Goal: Task Accomplishment & Management: Manage account settings

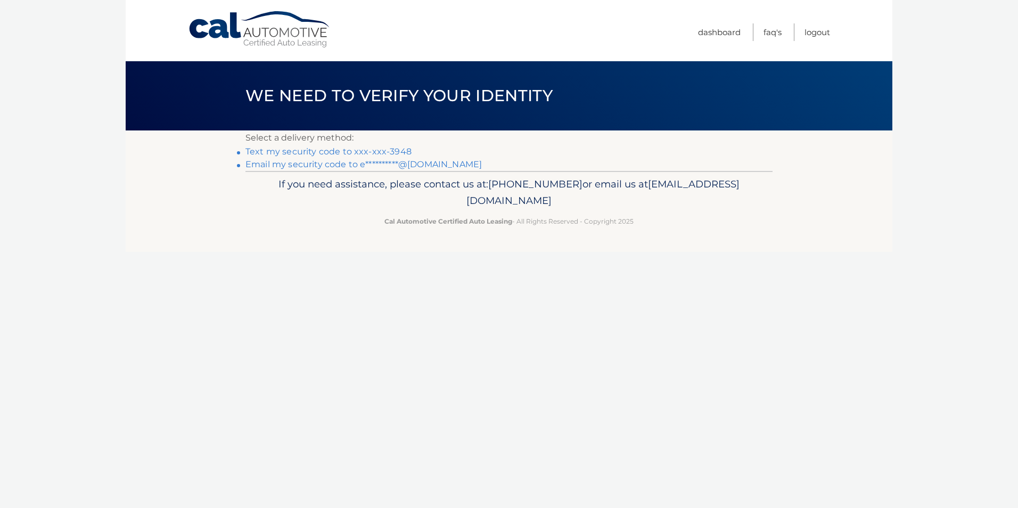
click at [391, 149] on link "Text my security code to xxx-xxx-3948" at bounding box center [328, 151] width 166 height 10
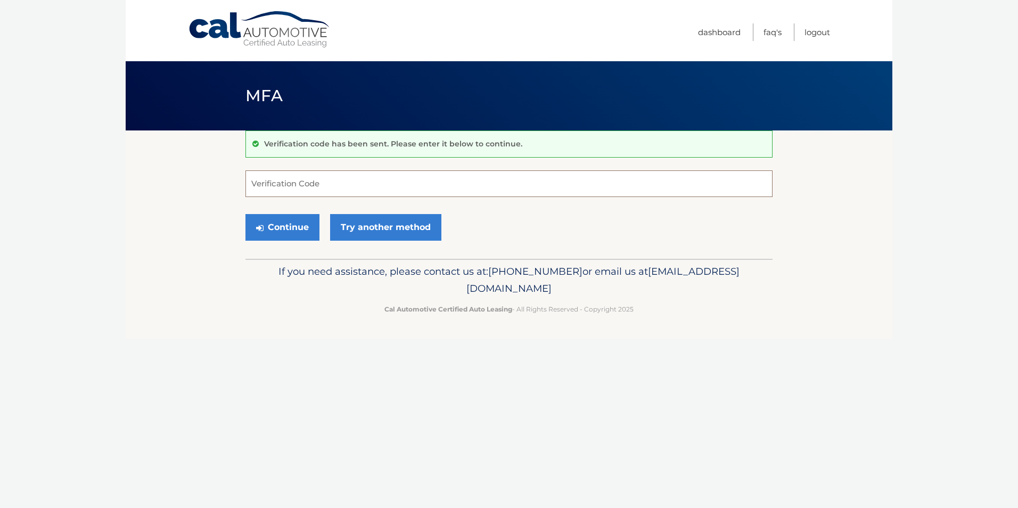
click at [377, 175] on input "Verification Code" at bounding box center [508, 183] width 527 height 27
type input "365614"
click at [245, 214] on button "Continue" at bounding box center [282, 227] width 74 height 27
click at [292, 226] on button "Continue" at bounding box center [282, 227] width 74 height 27
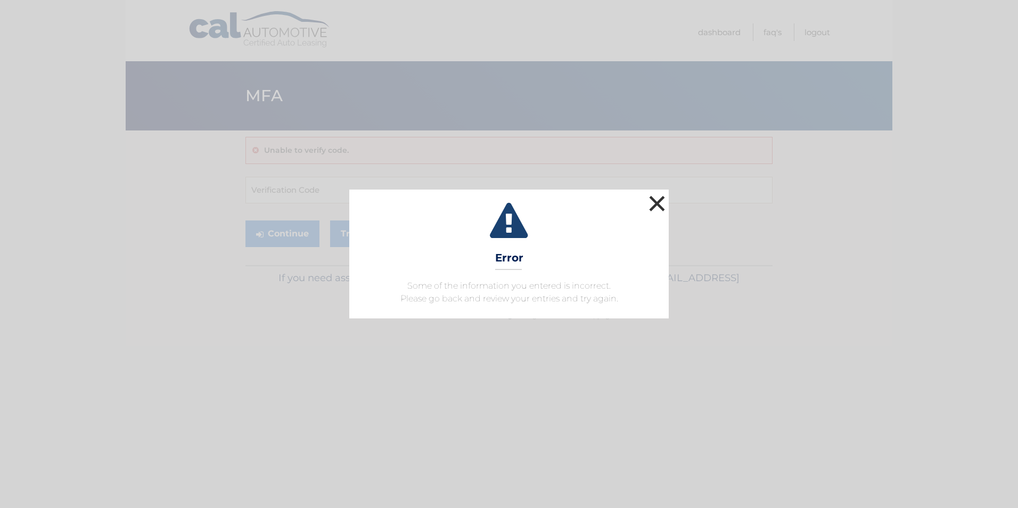
click at [655, 197] on button "×" at bounding box center [656, 203] width 21 height 21
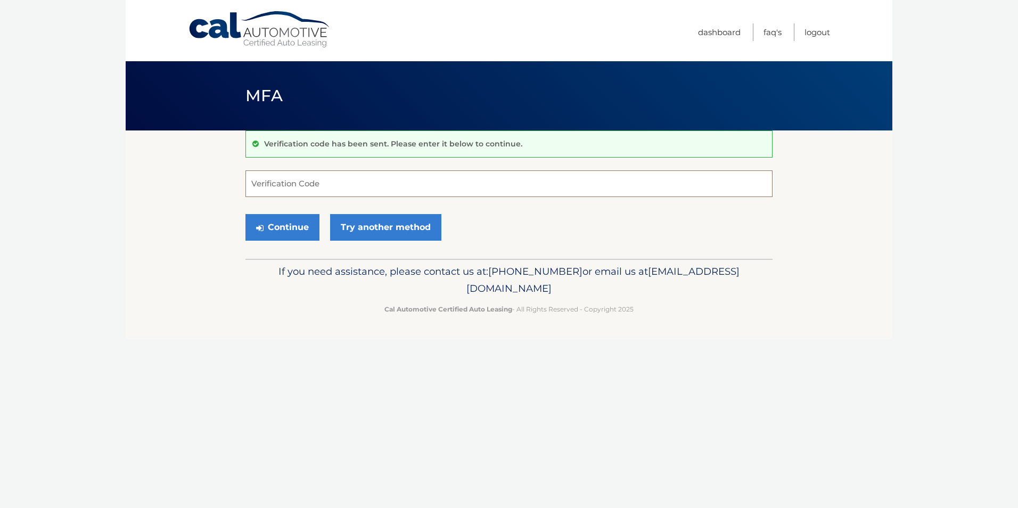
click at [302, 186] on input "Verification Code" at bounding box center [508, 183] width 527 height 27
type input "365614"
click at [245, 214] on button "Continue" at bounding box center [282, 227] width 74 height 27
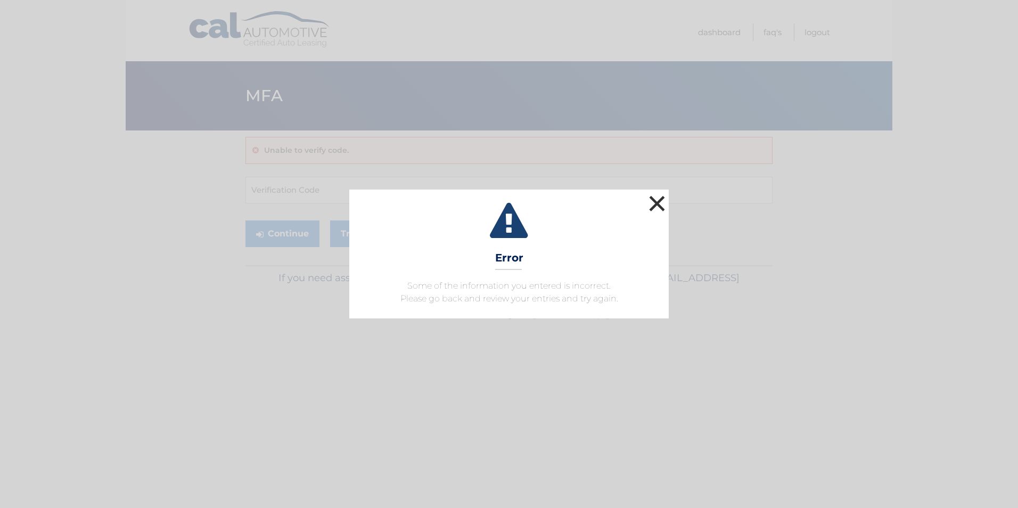
drag, startPoint x: 656, startPoint y: 207, endPoint x: 161, endPoint y: 104, distance: 506.1
click at [655, 205] on button "×" at bounding box center [656, 203] width 21 height 21
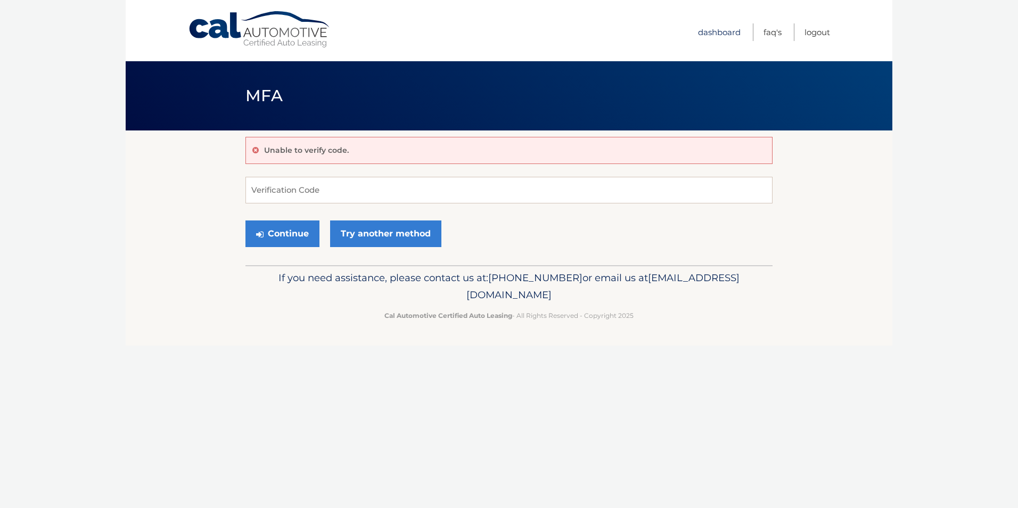
click at [712, 30] on link "Dashboard" at bounding box center [719, 32] width 43 height 18
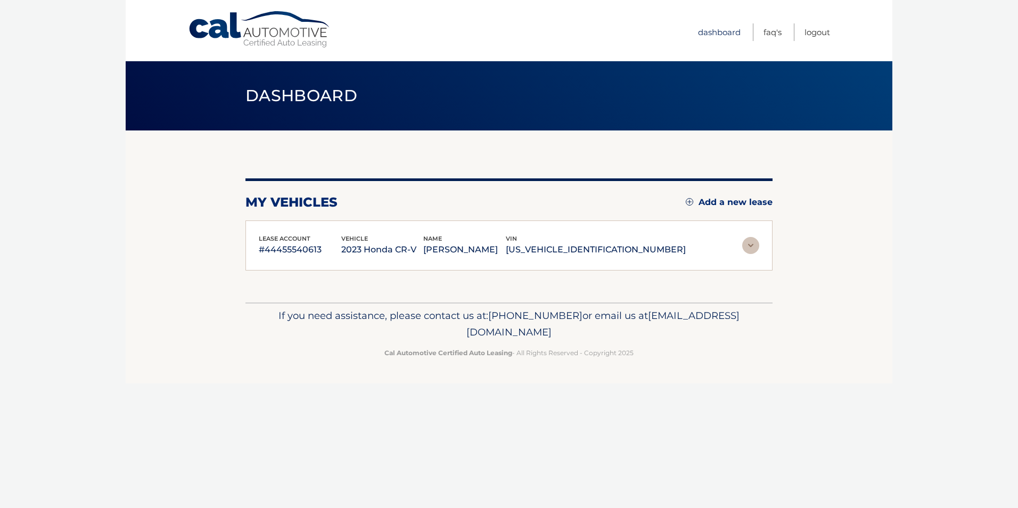
click at [713, 36] on link "Dashboard" at bounding box center [719, 32] width 43 height 18
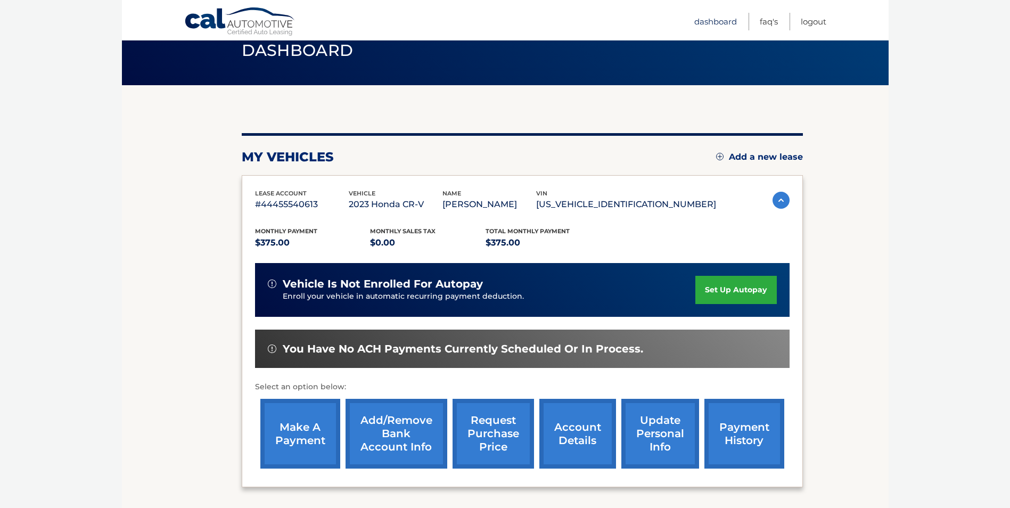
scroll to position [137, 0]
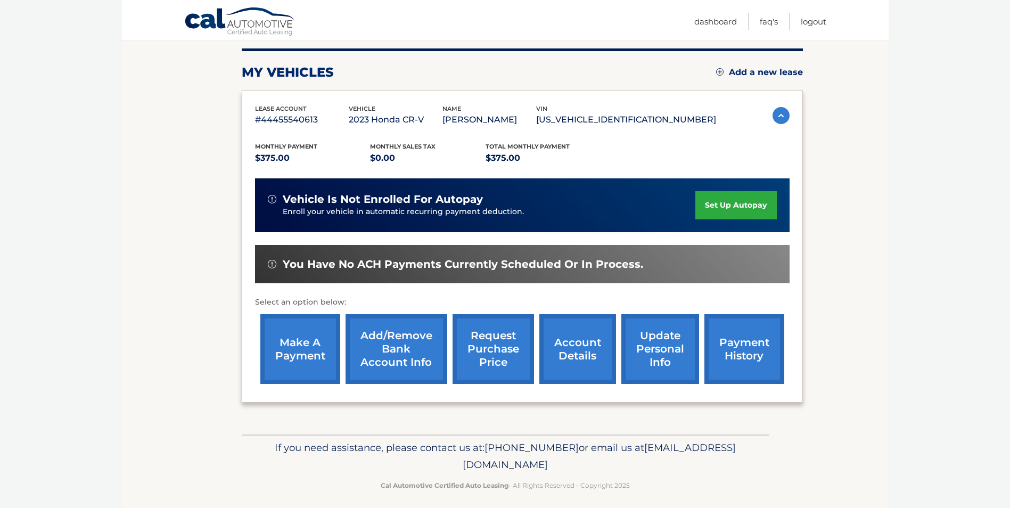
scroll to position [137, 0]
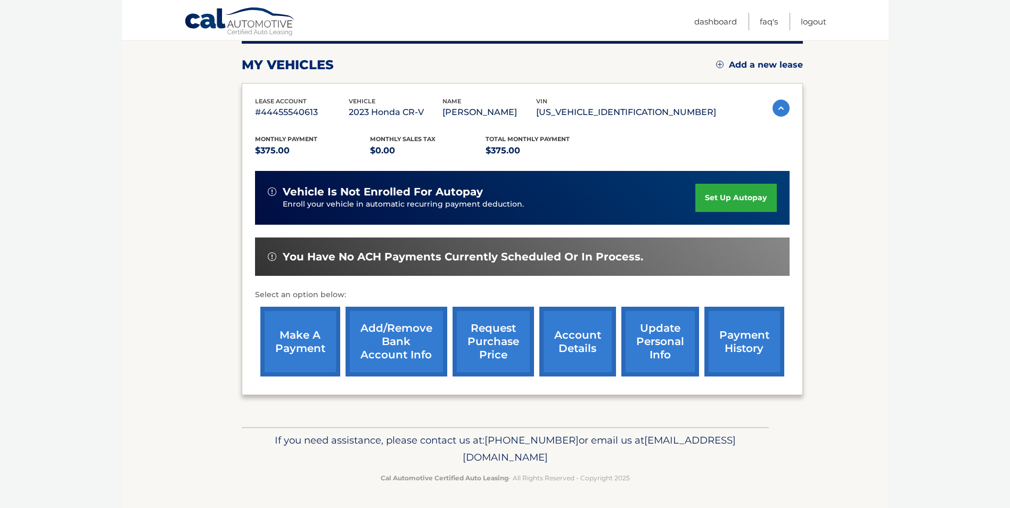
click at [581, 345] on link "account details" at bounding box center [577, 342] width 77 height 70
click at [748, 334] on link "payment history" at bounding box center [744, 342] width 80 height 70
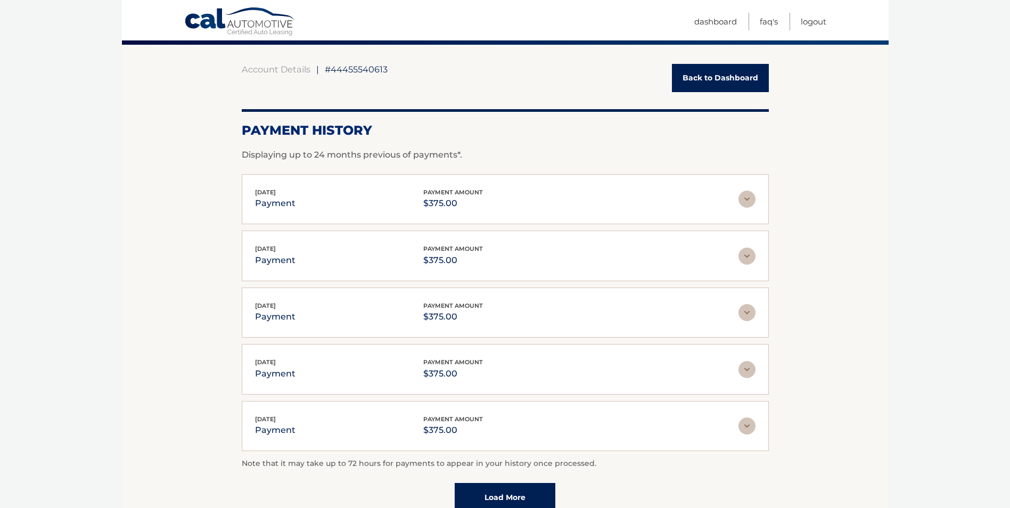
scroll to position [192, 0]
